Goal: Task Accomplishment & Management: Complete application form

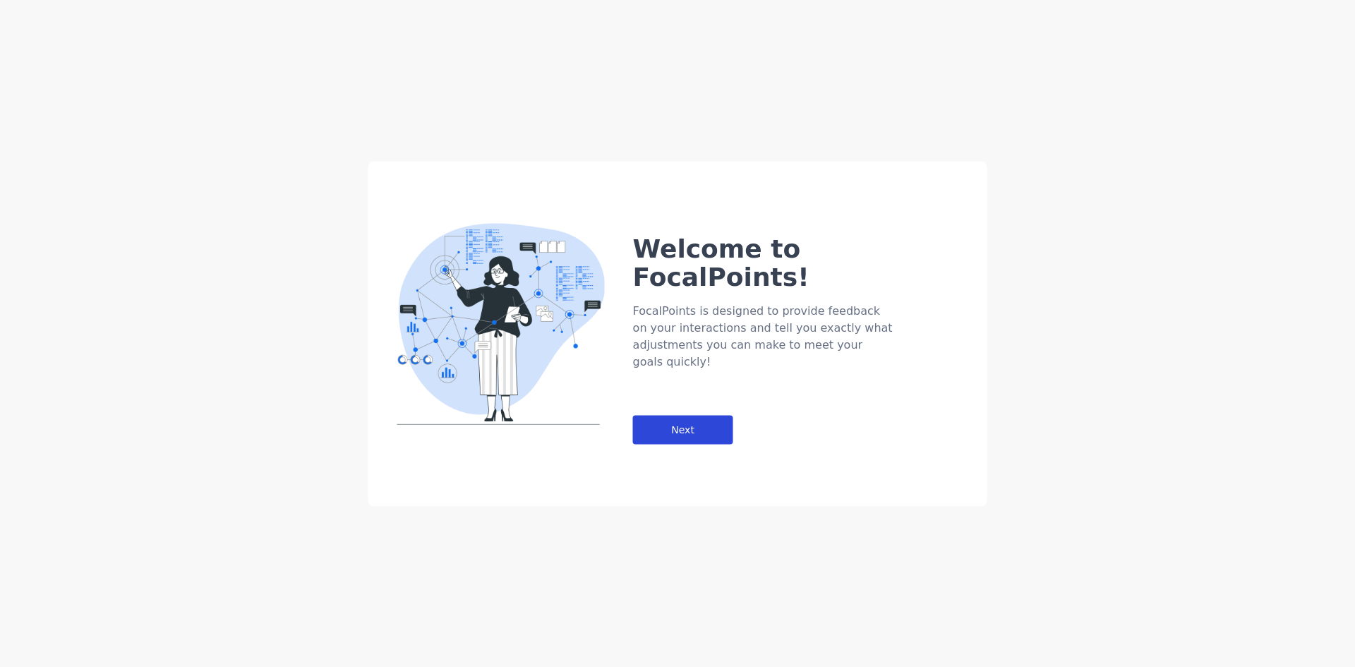
click at [704, 415] on div "Next" at bounding box center [683, 429] width 100 height 29
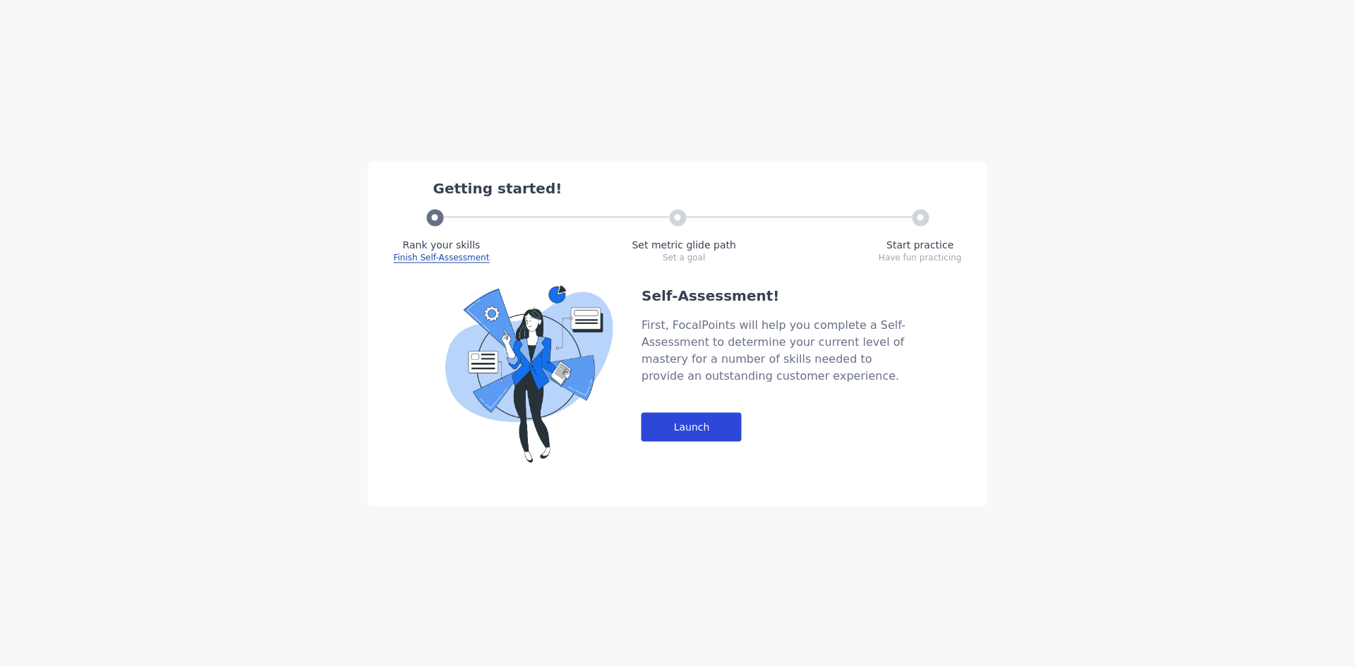
drag, startPoint x: 695, startPoint y: 403, endPoint x: 697, endPoint y: 414, distance: 11.5
click at [695, 404] on div "Self-Assessment! First, FocalPoints will help you complete a Self-Assessment to…" at bounding box center [775, 373] width 268 height 177
click at [697, 418] on div "Launch" at bounding box center [691, 426] width 100 height 29
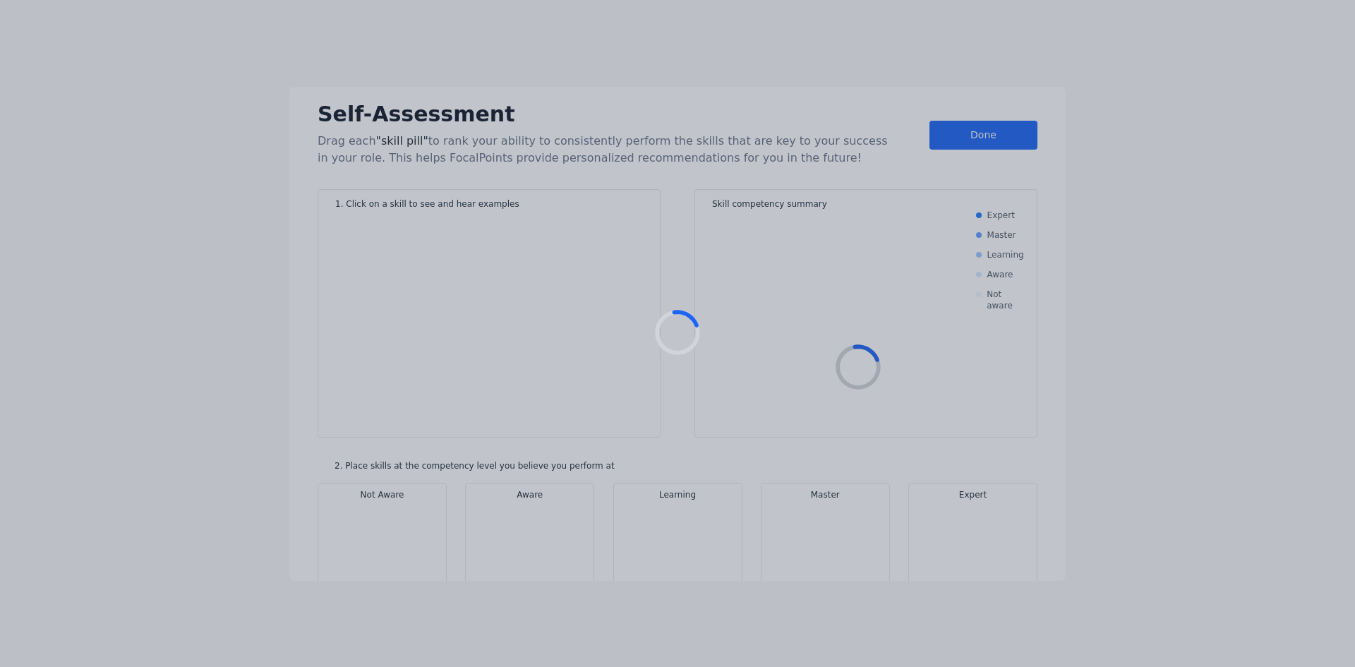
click at [857, 222] on div at bounding box center [677, 333] width 1355 height 667
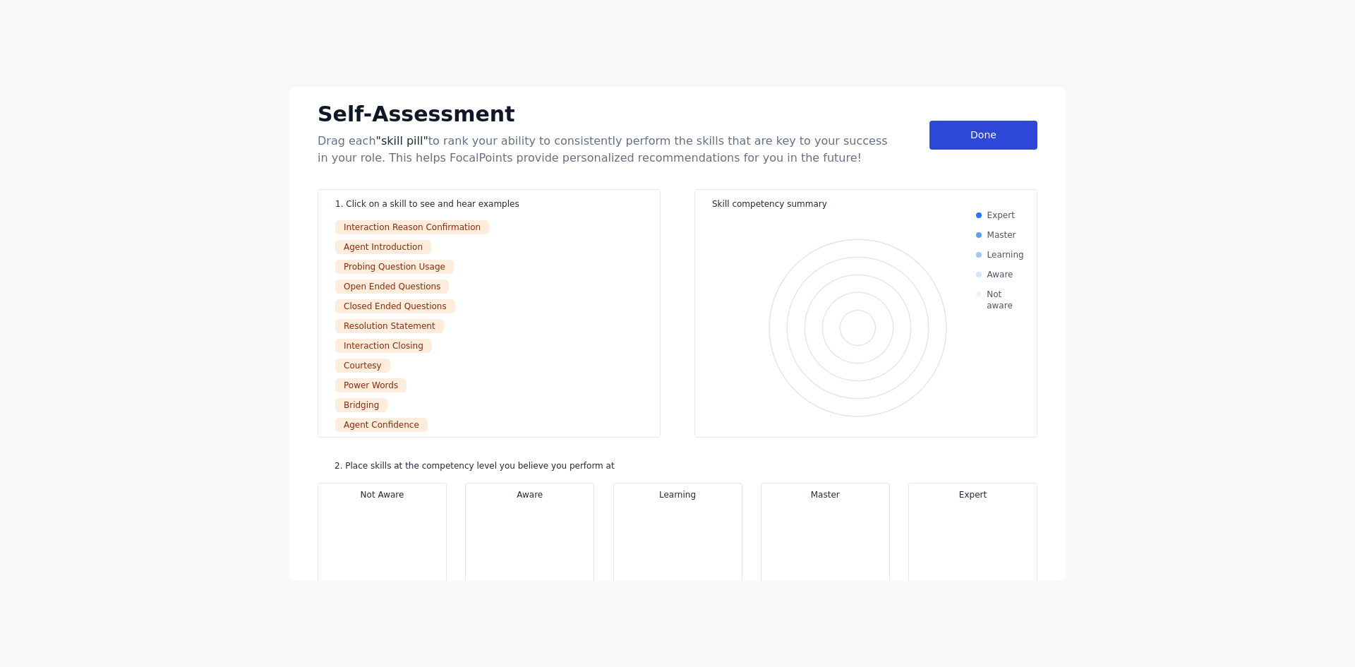
click at [973, 141] on div "Done" at bounding box center [983, 135] width 108 height 29
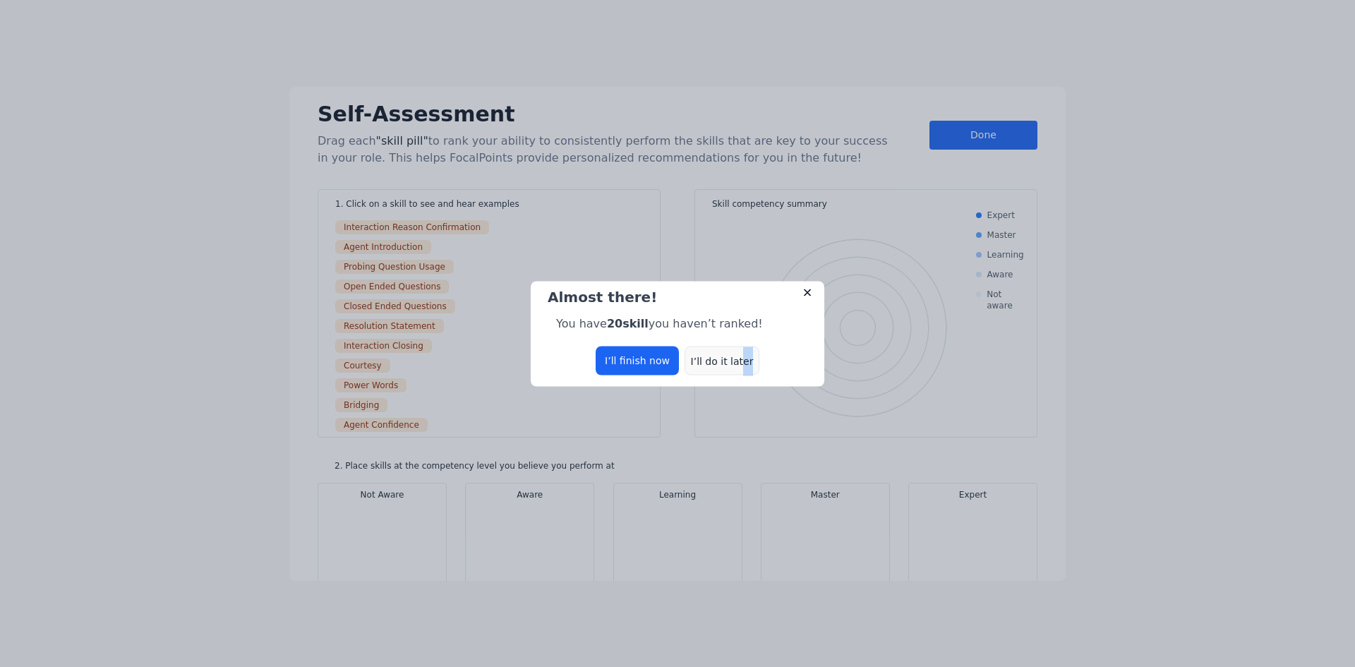
drag, startPoint x: 759, startPoint y: 344, endPoint x: 716, endPoint y: 372, distance: 50.5
click at [735, 361] on div "Almost there! You have 20 skill you haven’t ranked! I’ll finish now I’ll do it …" at bounding box center [678, 333] width 294 height 105
click at [716, 372] on div "I’ll do it later" at bounding box center [721, 360] width 75 height 29
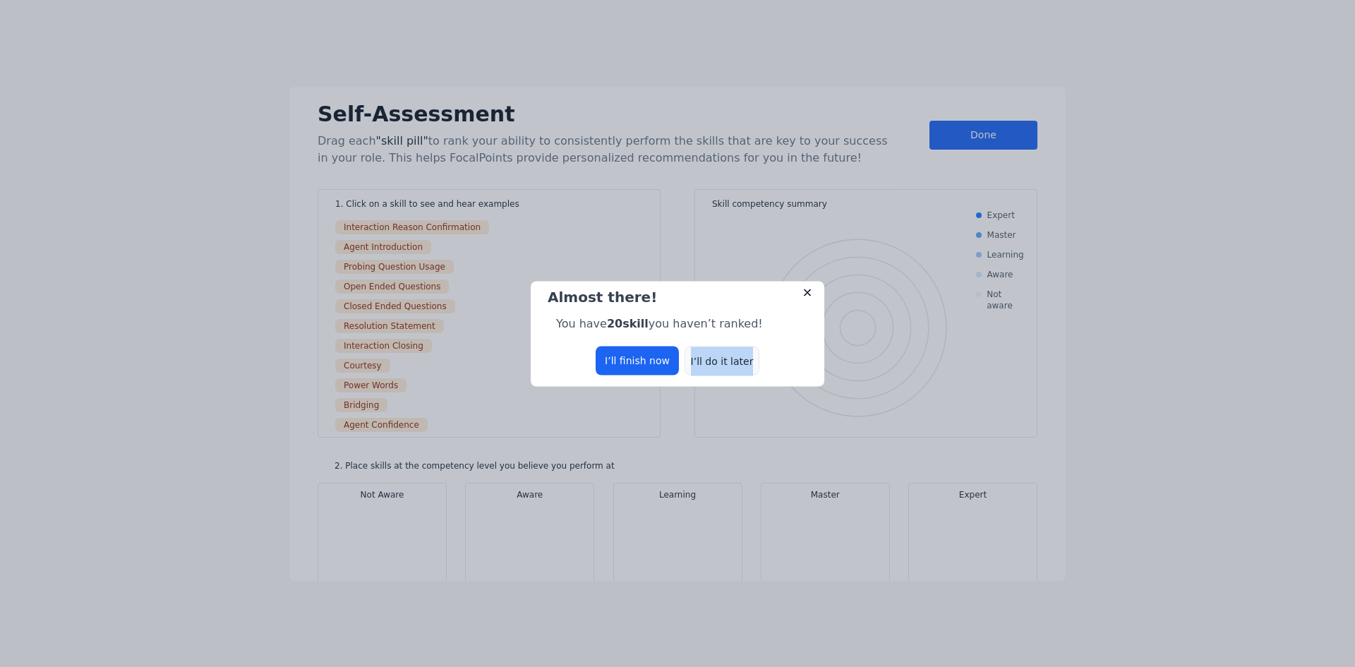
click at [728, 371] on div "I’ll do it later" at bounding box center [721, 360] width 75 height 29
click at [728, 363] on div "I’ll do it later" at bounding box center [721, 360] width 75 height 29
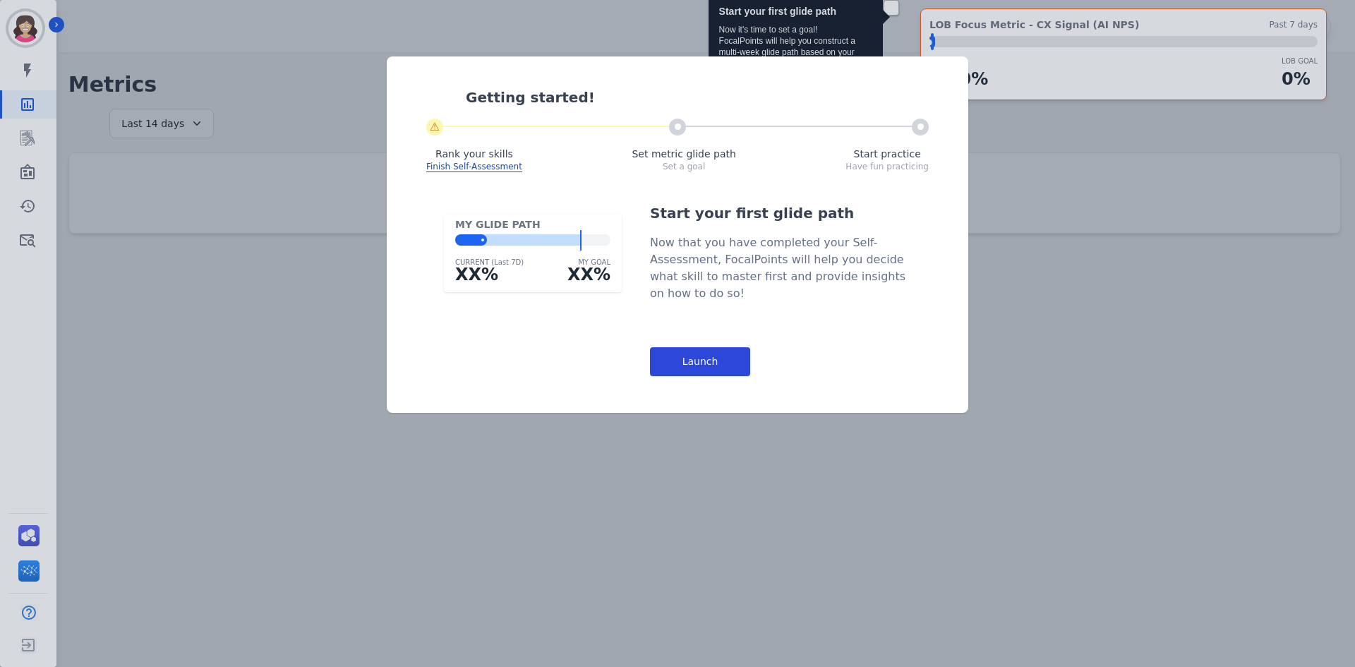
click at [696, 361] on div "Launch" at bounding box center [700, 361] width 100 height 29
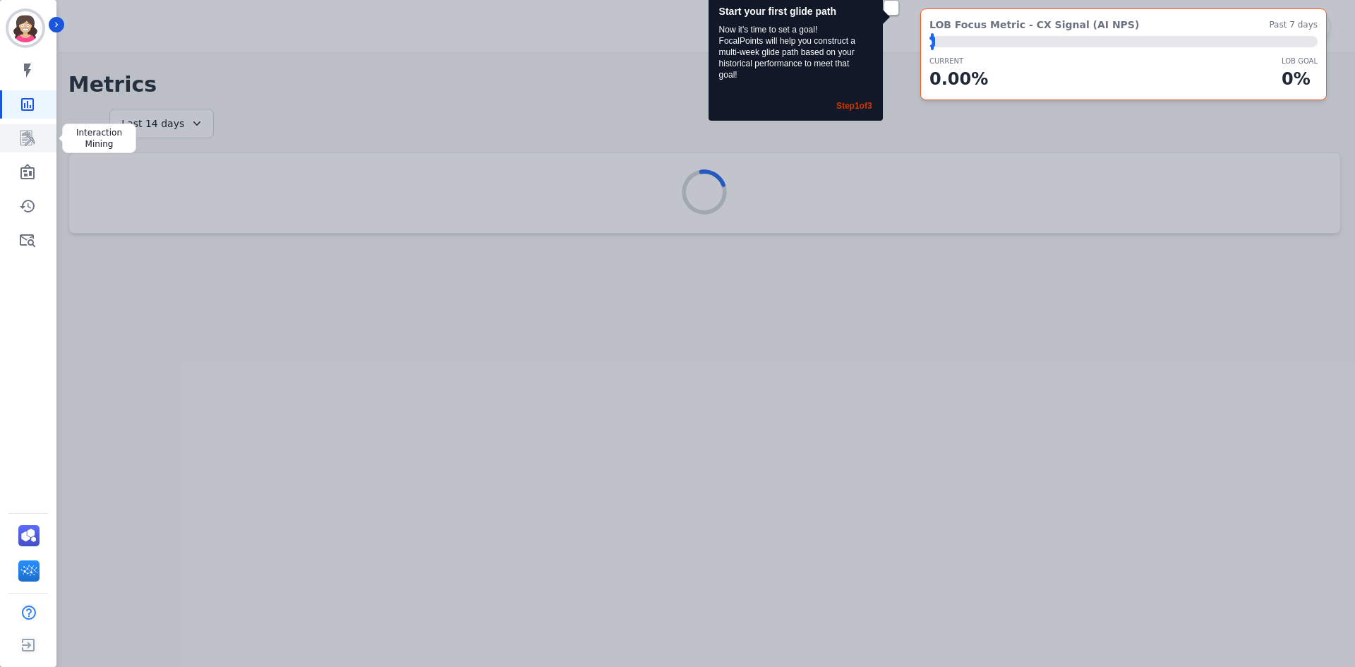
click at [29, 145] on icon "Sidebar" at bounding box center [27, 138] width 17 height 17
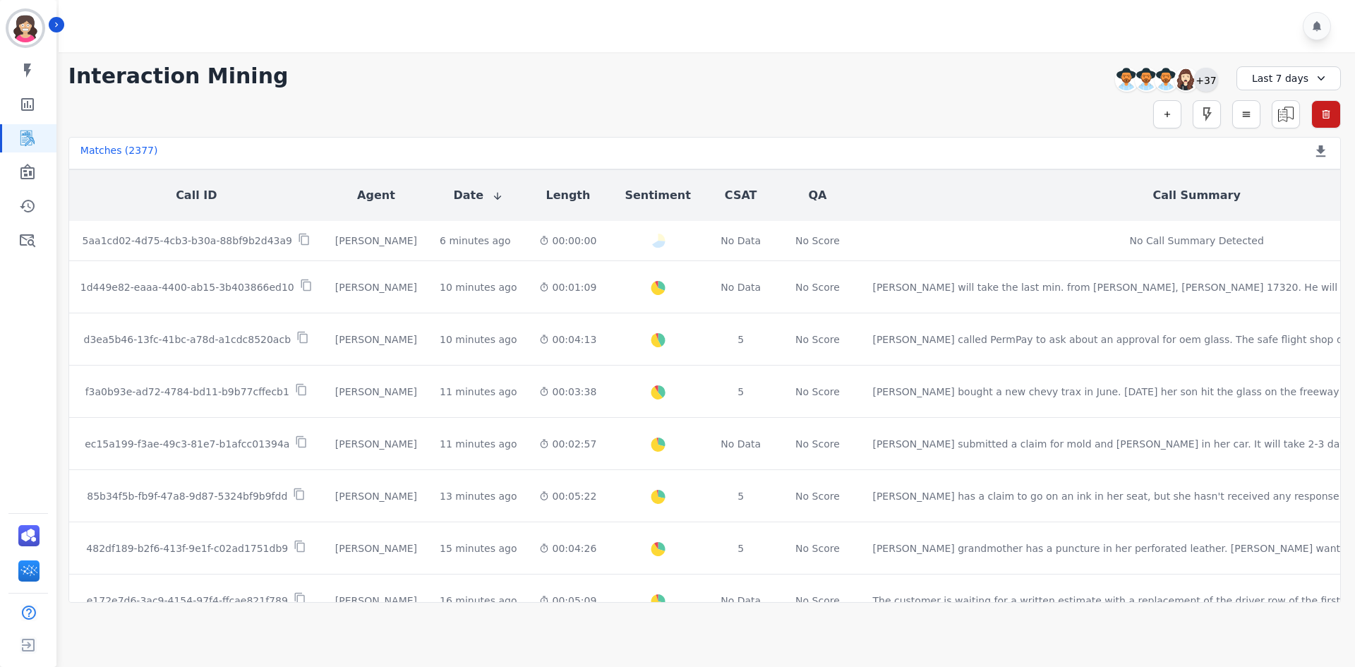
click at [1203, 78] on div "+37" at bounding box center [1206, 80] width 24 height 24
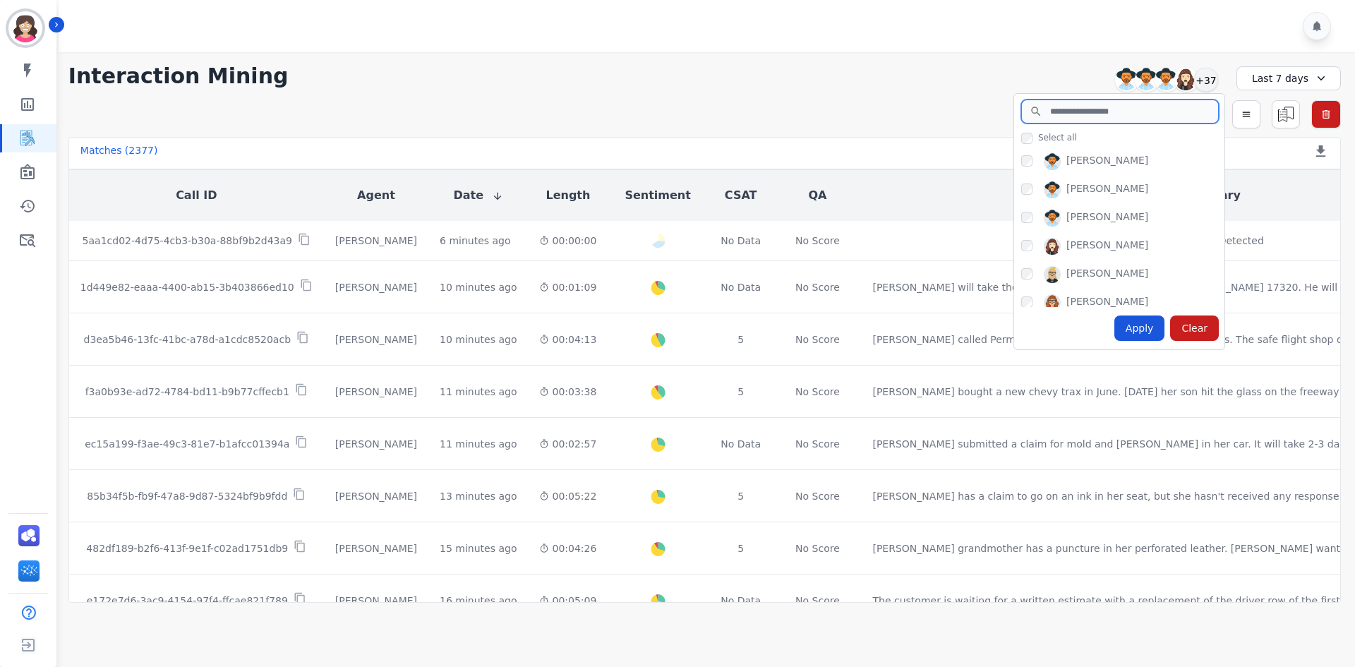
click at [1115, 111] on input "search" at bounding box center [1120, 111] width 198 height 24
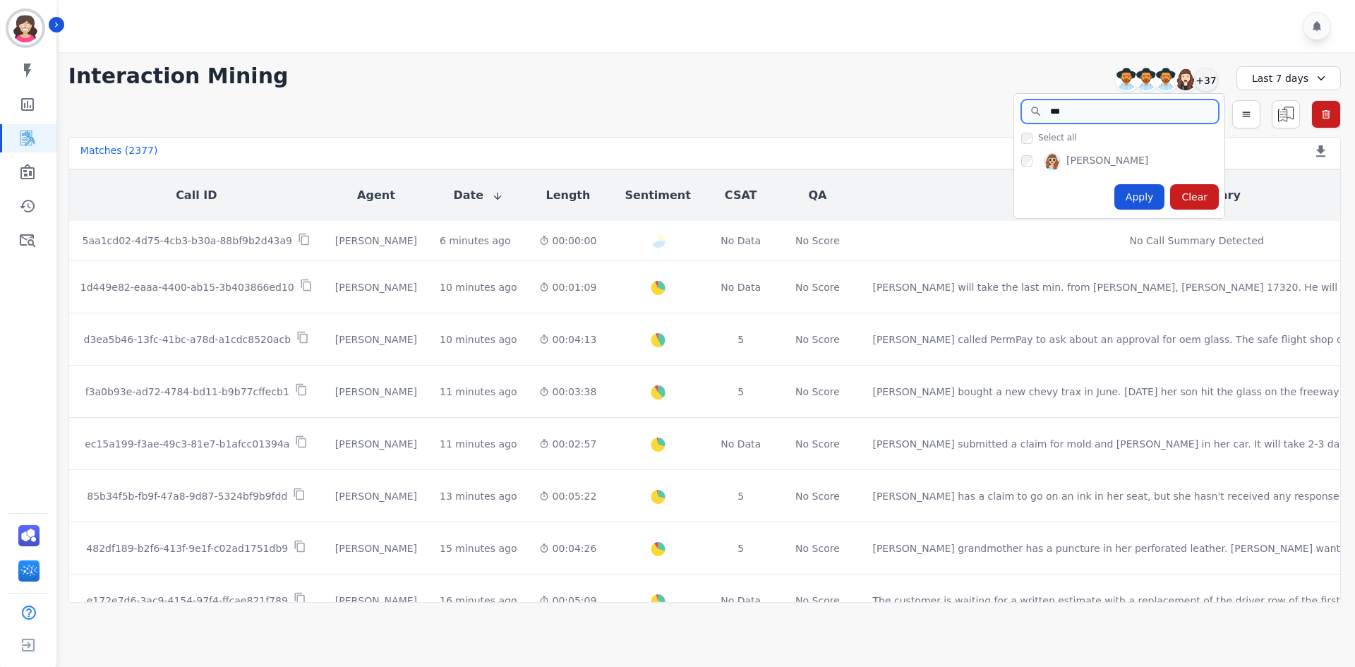
type input "***"
click at [1030, 167] on div "Sadie Harrie" at bounding box center [1122, 164] width 203 height 23
click at [1138, 193] on div "Apply" at bounding box center [1139, 196] width 51 height 25
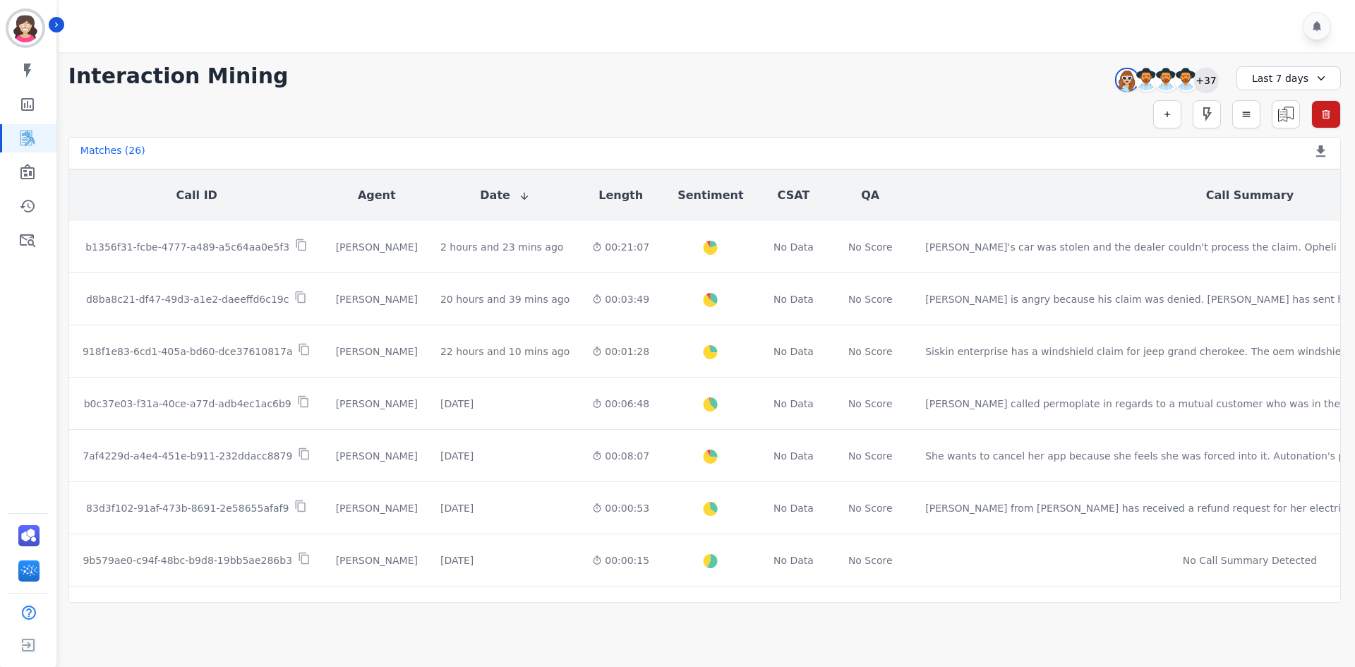
click at [1205, 80] on div "+37" at bounding box center [1206, 80] width 24 height 24
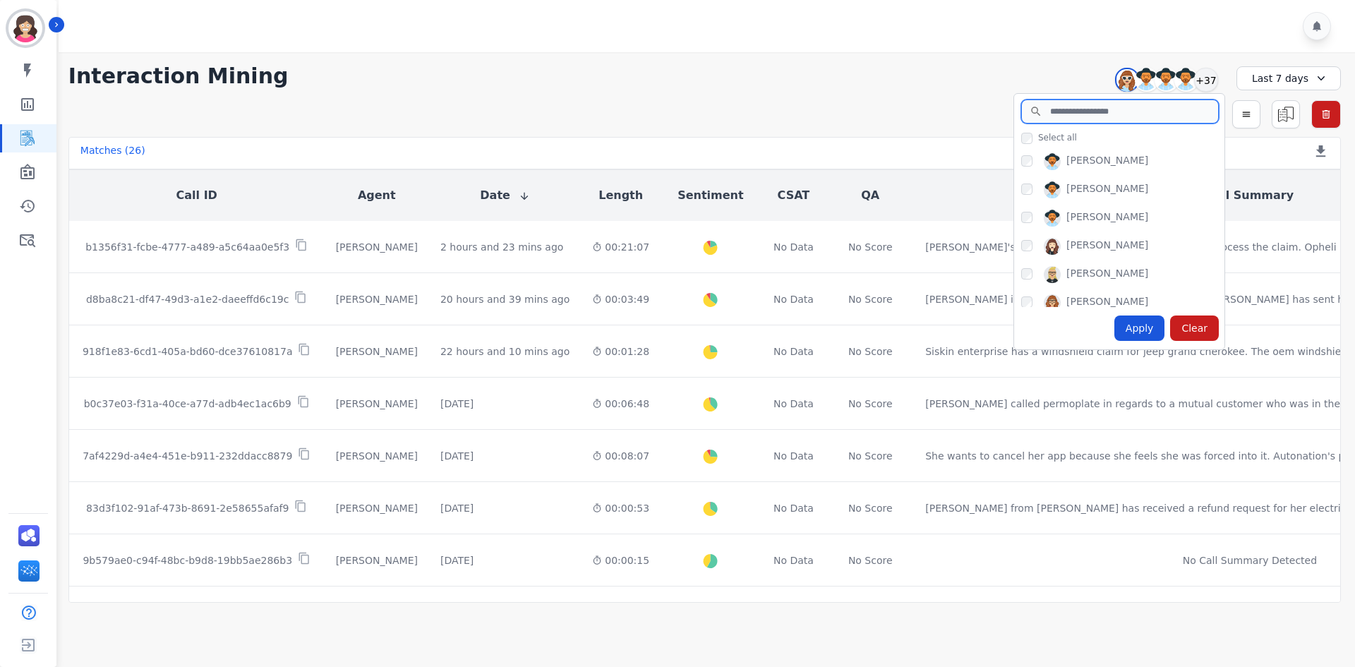
click at [1061, 119] on input "search" at bounding box center [1120, 111] width 198 height 24
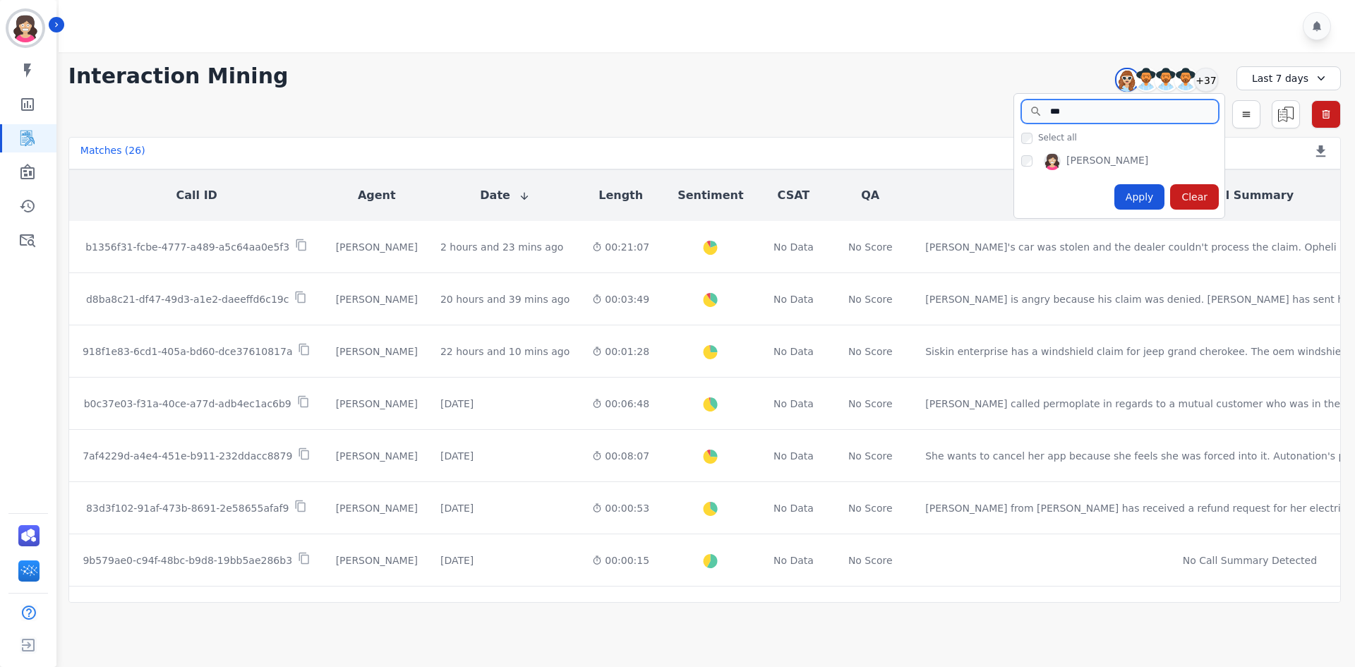
type input "***"
click at [1138, 192] on div "Apply" at bounding box center [1139, 196] width 51 height 25
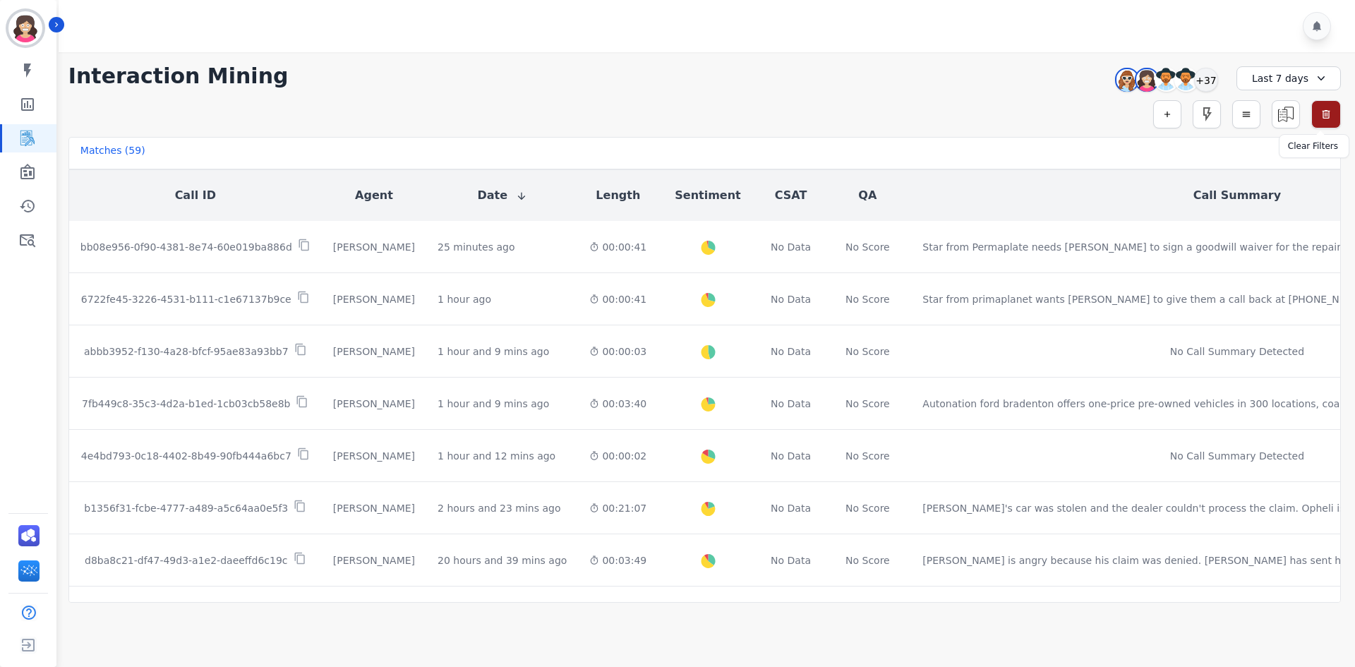
click at [1325, 111] on icon "button" at bounding box center [1326, 114] width 8 height 8
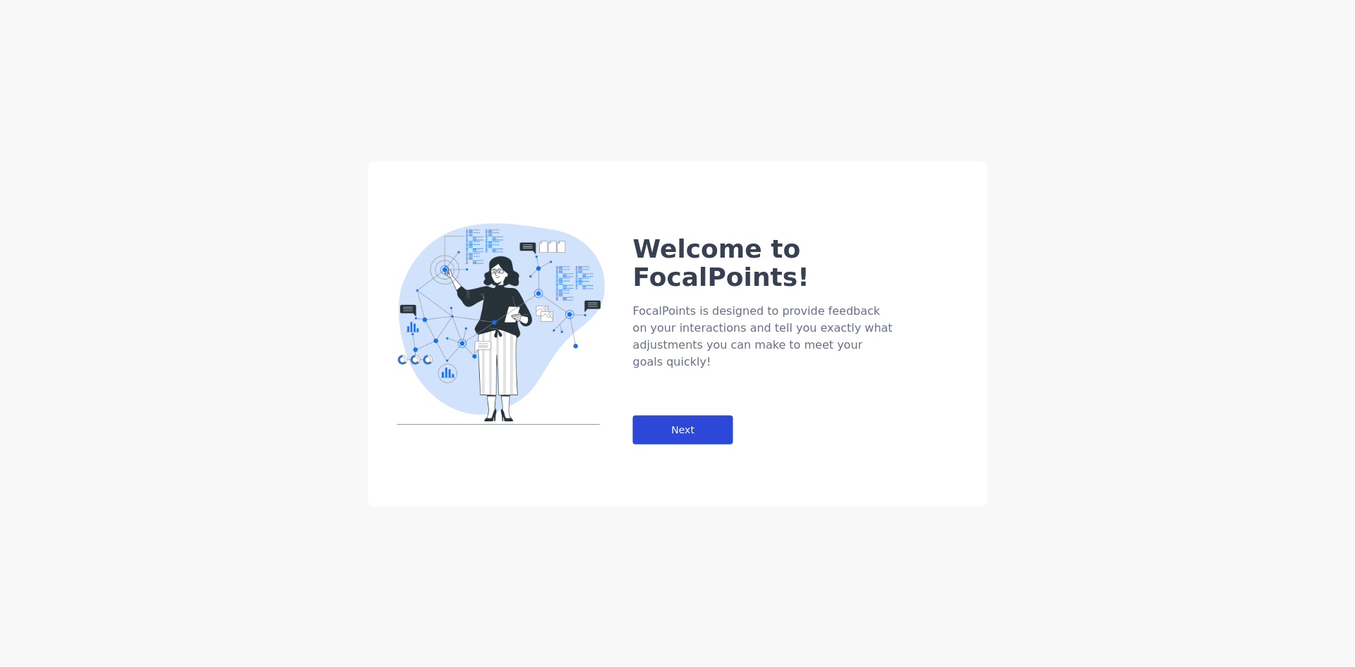
drag, startPoint x: 682, startPoint y: 364, endPoint x: 682, endPoint y: 373, distance: 8.5
click at [682, 365] on div "Welcome to FocalPoints! FocalPoints is designed to provide feedback on your int…" at bounding box center [810, 311] width 354 height 266
click at [684, 415] on div "Next" at bounding box center [683, 429] width 100 height 29
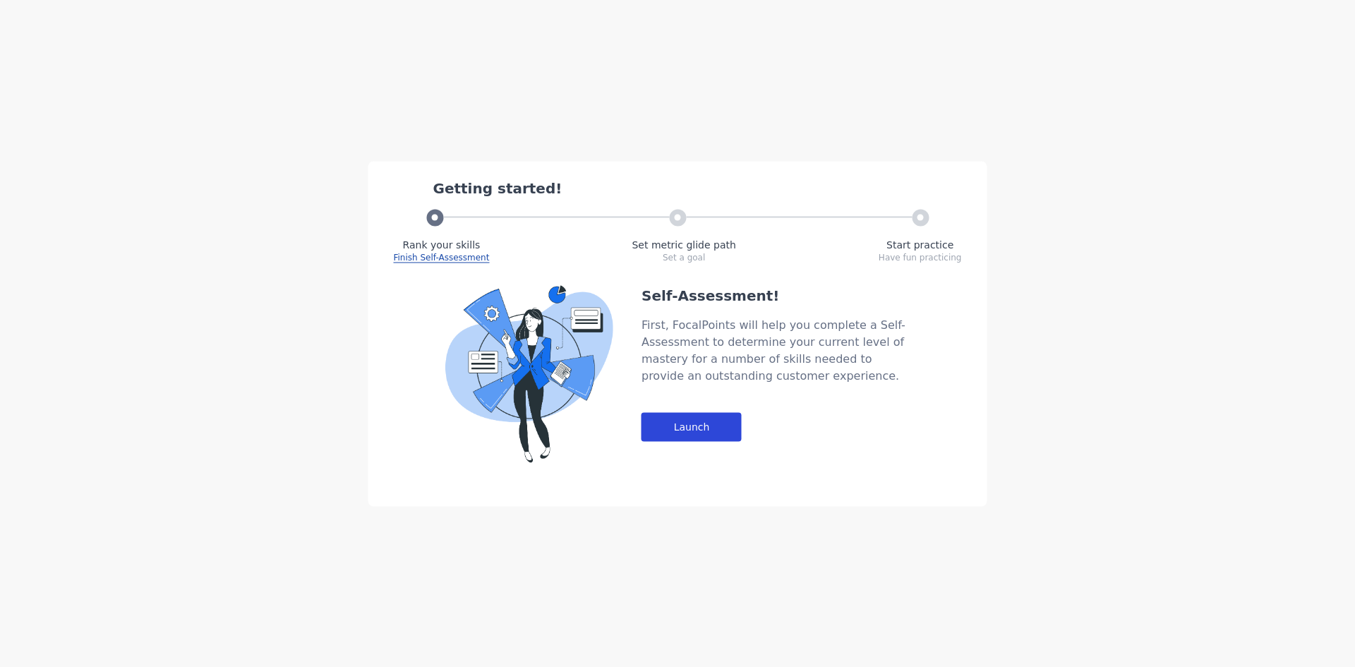
click at [699, 435] on div "Launch" at bounding box center [691, 426] width 100 height 29
